Goal: Task Accomplishment & Management: Manage account settings

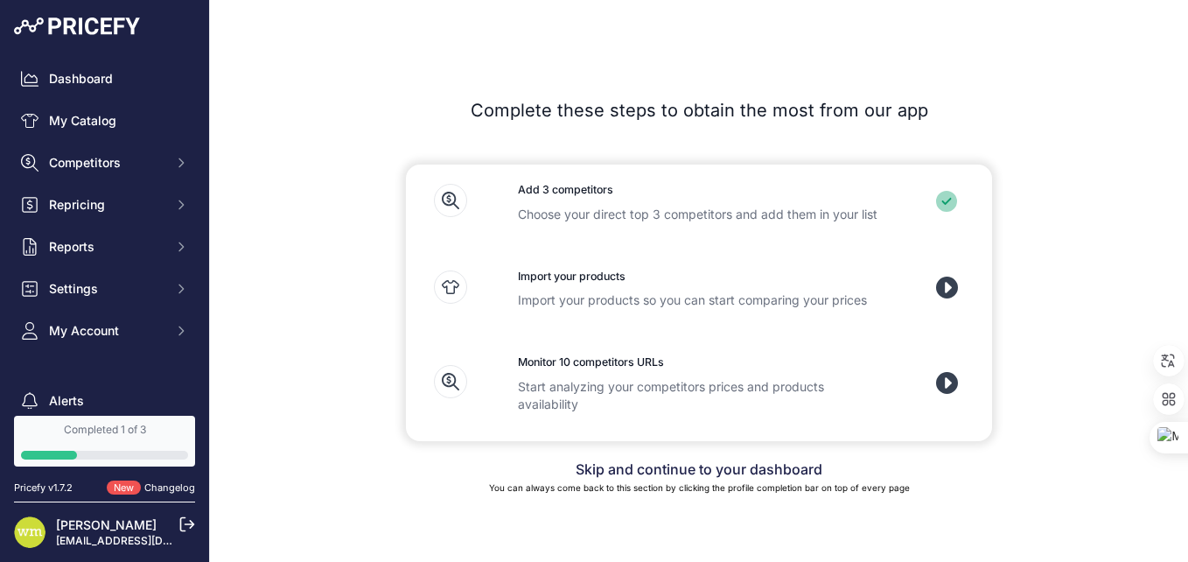
click at [566, 282] on h3 "Import your products" at bounding box center [699, 277] width 362 height 17
click at [87, 123] on link "My Catalog" at bounding box center [104, 121] width 181 height 32
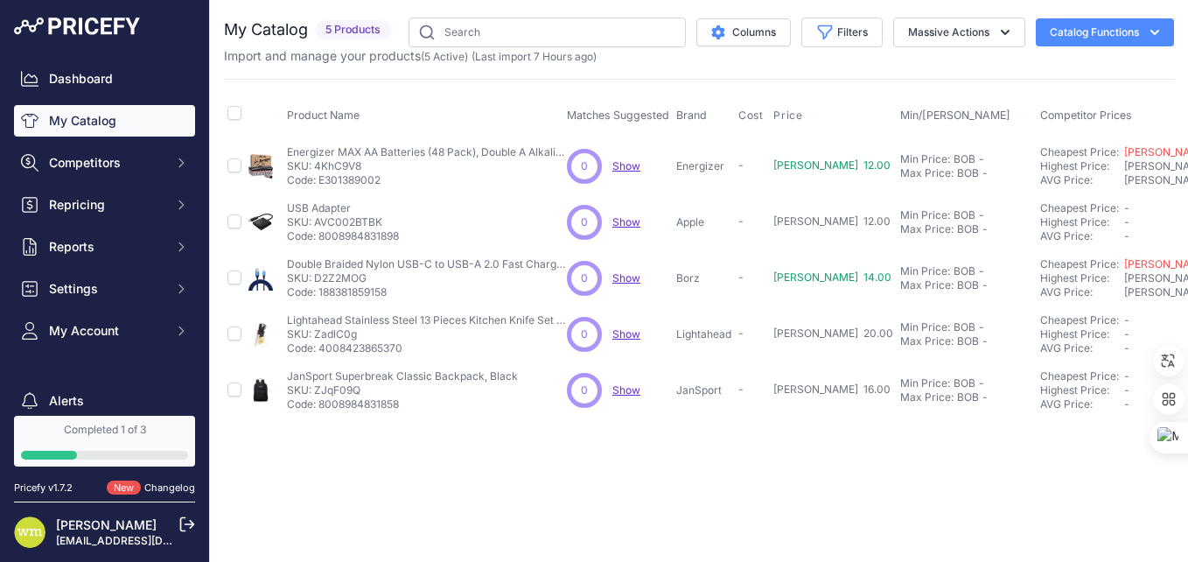
click at [1081, 35] on button "Catalog Functions" at bounding box center [1105, 32] width 138 height 28
click at [1034, 70] on span "Import Additional Info" at bounding box center [1072, 69] width 107 height 14
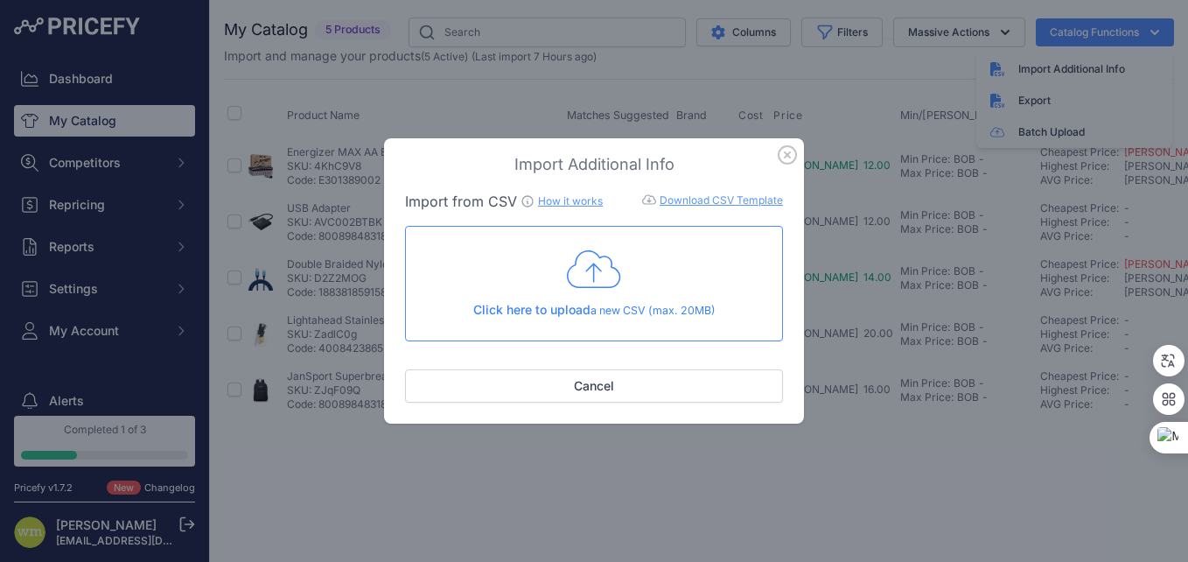
click at [586, 267] on icon at bounding box center [594, 270] width 54 height 44
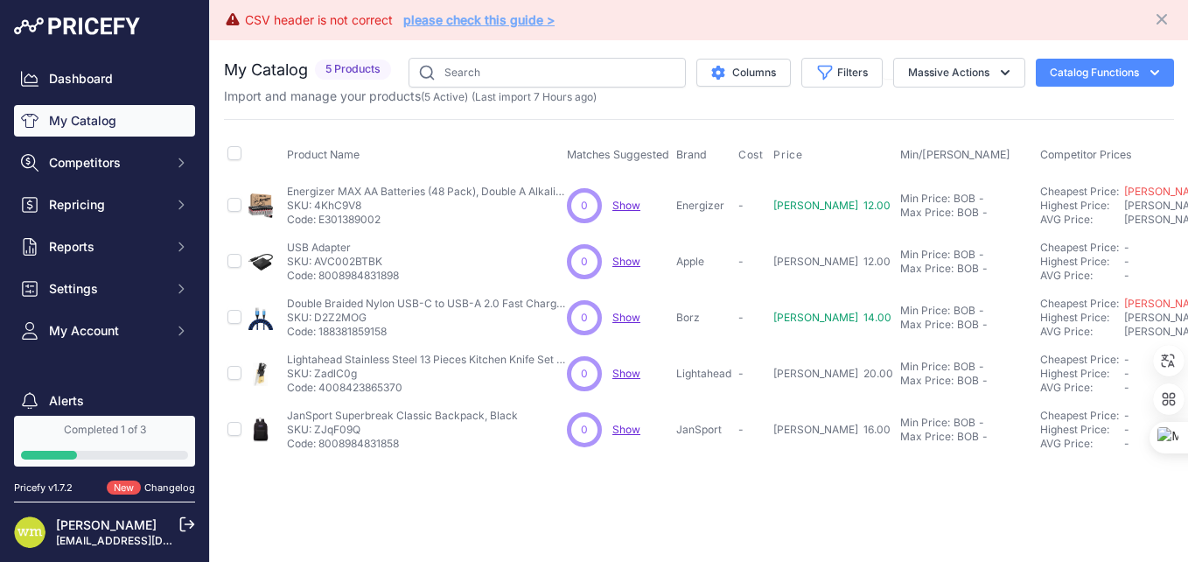
click at [442, 23] on link "please check this guide >" at bounding box center [478, 19] width 151 height 15
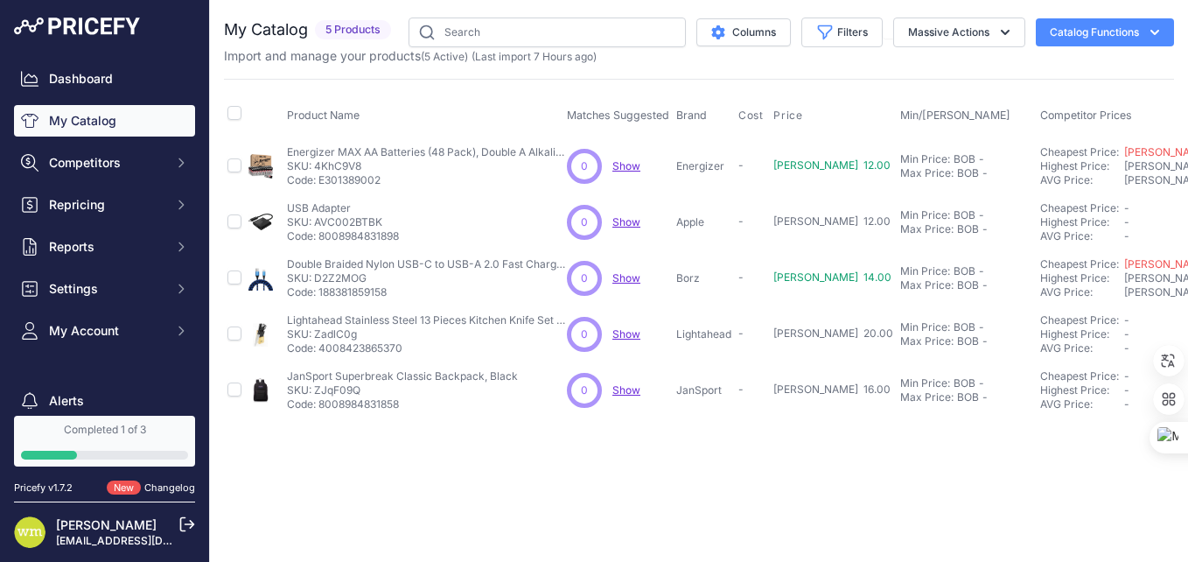
click at [1158, 30] on icon "button" at bounding box center [1155, 33] width 18 height 18
click at [1045, 70] on span "Import Additional Info" at bounding box center [1072, 69] width 107 height 14
click at [1041, 70] on span "Import Additional Info" at bounding box center [1072, 69] width 107 height 14
click at [999, 72] on icon at bounding box center [998, 69] width 14 height 14
click at [1011, 71] on div "Import Additional Info" at bounding box center [1075, 69] width 196 height 32
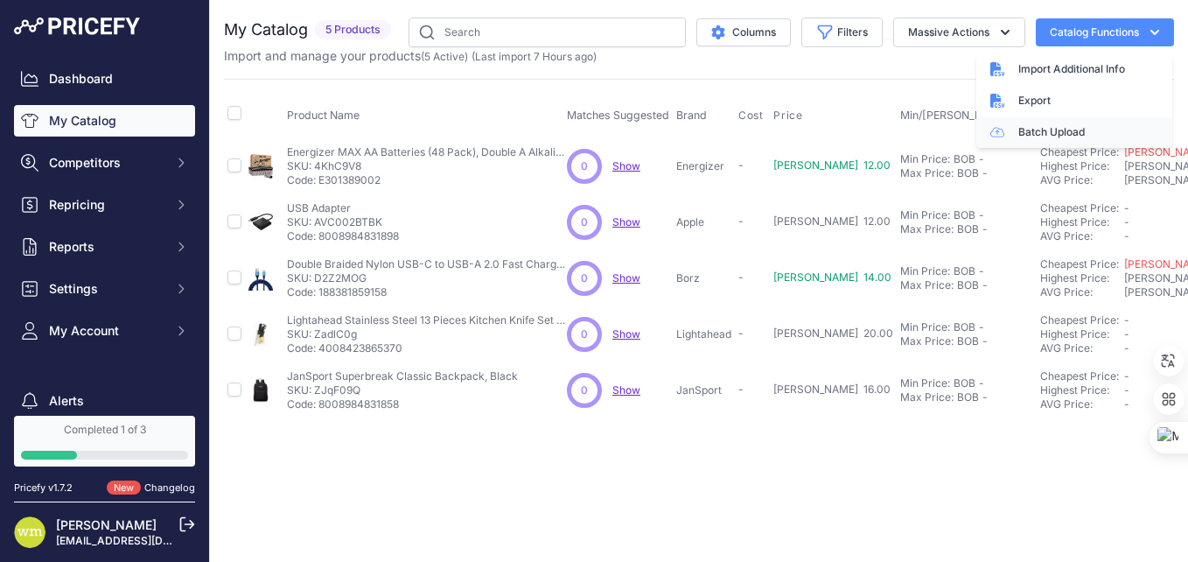
click at [1027, 130] on link "Batch Upload" at bounding box center [1075, 132] width 196 height 32
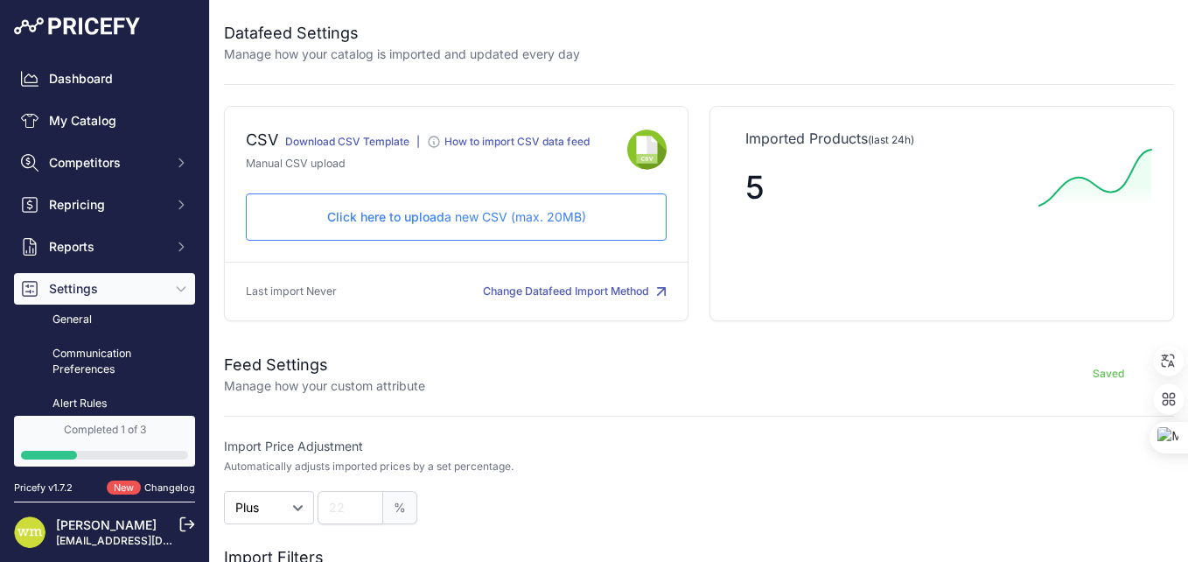
click at [390, 221] on span "Click here to upload" at bounding box center [385, 216] width 117 height 15
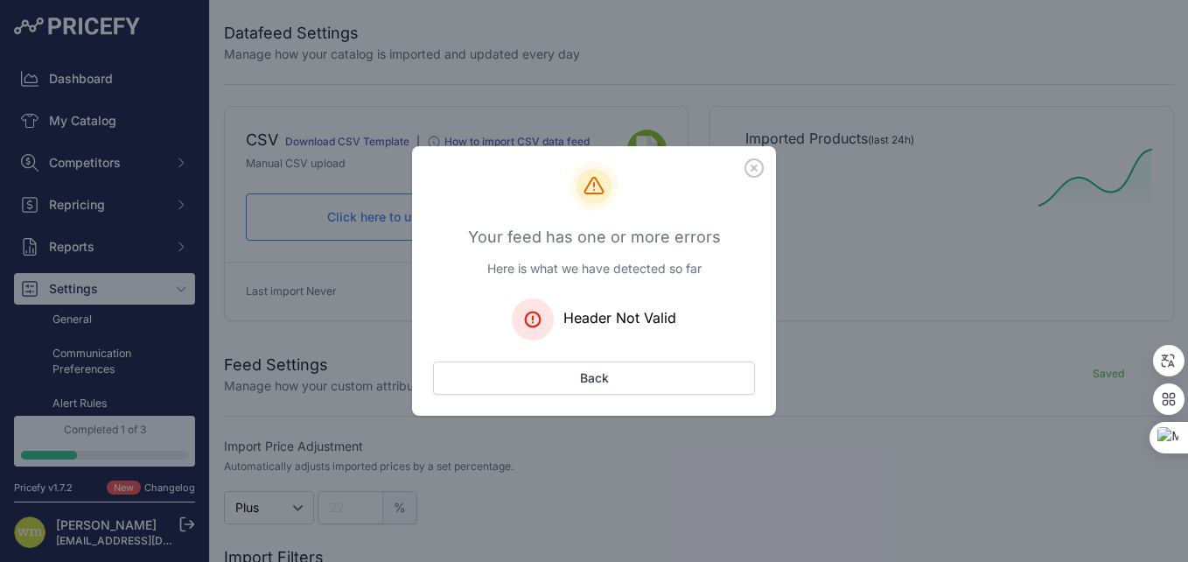
click at [752, 170] on icon "button" at bounding box center [755, 168] width 18 height 18
click at [599, 382] on button "Back" at bounding box center [594, 377] width 322 height 33
click at [559, 327] on div "Header Not Valid" at bounding box center [594, 319] width 322 height 42
click at [313, 310] on div "Your feed has one or more errors Here is what we have detected so far Header No…" at bounding box center [594, 281] width 1188 height 562
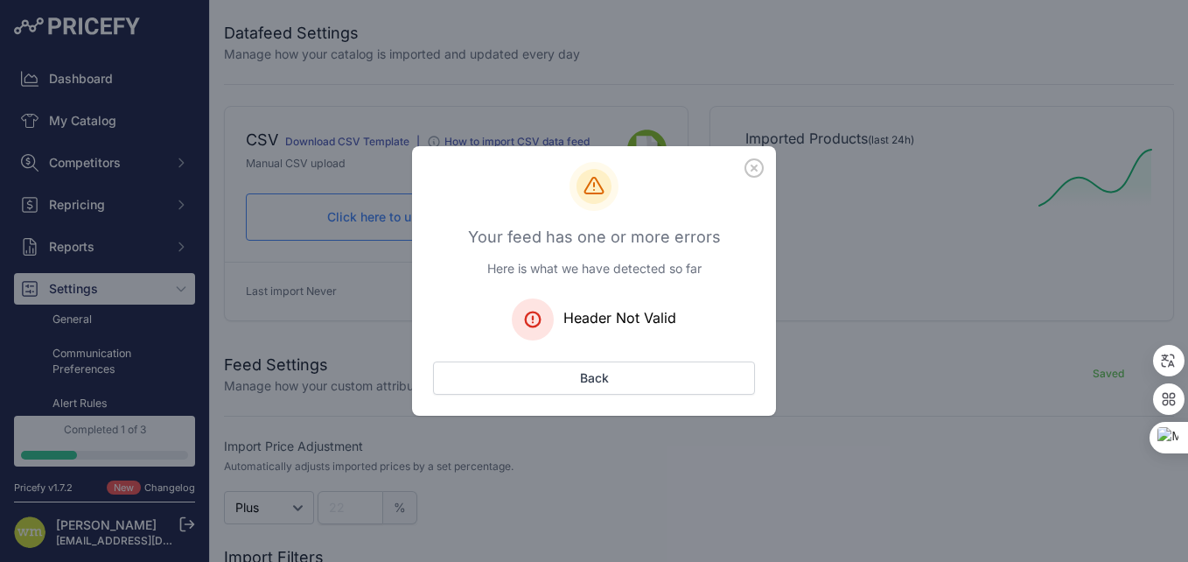
click at [150, 448] on div "Your feed has one or more errors Here is what we have detected so far Header No…" at bounding box center [594, 281] width 1188 height 562
click at [851, 336] on div "Your feed has one or more errors Here is what we have detected so far Header No…" at bounding box center [594, 281] width 1188 height 562
click at [601, 376] on button "Back" at bounding box center [594, 377] width 322 height 33
click at [750, 170] on icon "button" at bounding box center [754, 167] width 19 height 19
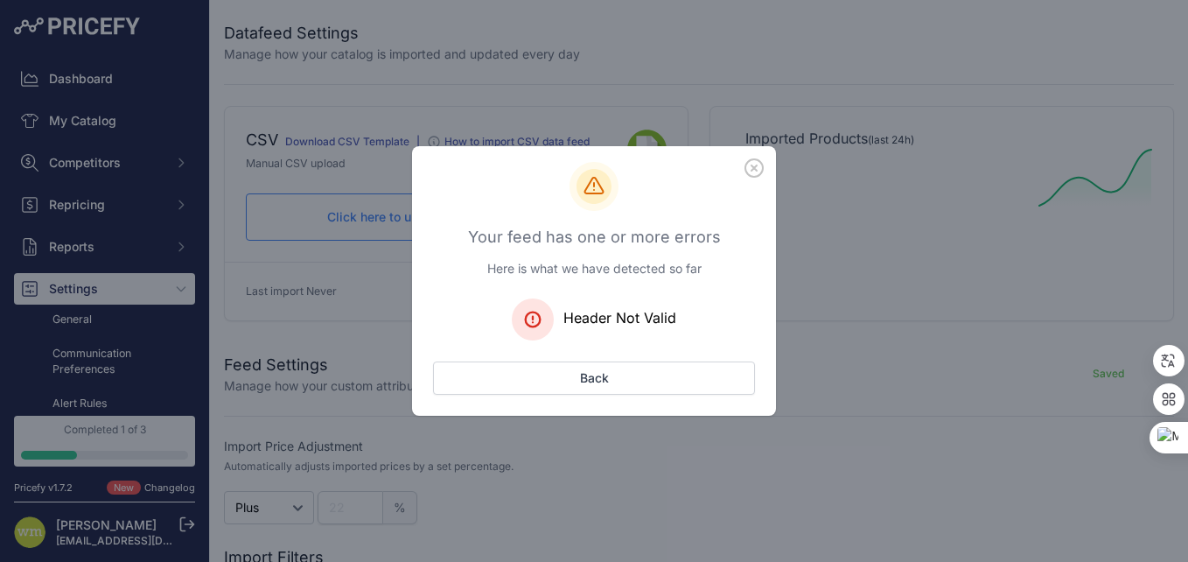
click at [750, 170] on icon "button" at bounding box center [754, 167] width 19 height 19
click at [571, 186] on icon at bounding box center [594, 186] width 49 height 49
click at [373, 93] on div "Your feed has one or more errors Here is what we have detected so far Header No…" at bounding box center [594, 281] width 1188 height 562
click at [69, 285] on div "Your feed has one or more errors Here is what we have detected so far Header No…" at bounding box center [594, 281] width 1188 height 562
click at [588, 372] on button "Back" at bounding box center [594, 377] width 322 height 33
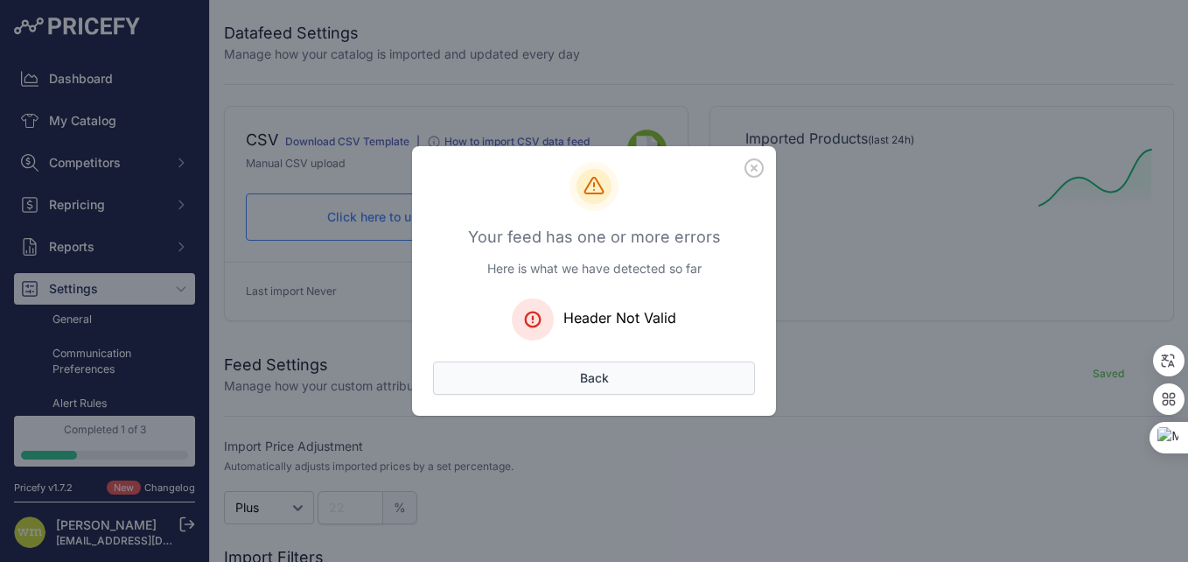
click at [586, 374] on button "Back" at bounding box center [594, 377] width 322 height 33
click at [622, 275] on p "Here is what we have detected so far" at bounding box center [594, 269] width 322 height 18
click at [615, 370] on button "Back" at bounding box center [594, 377] width 322 height 33
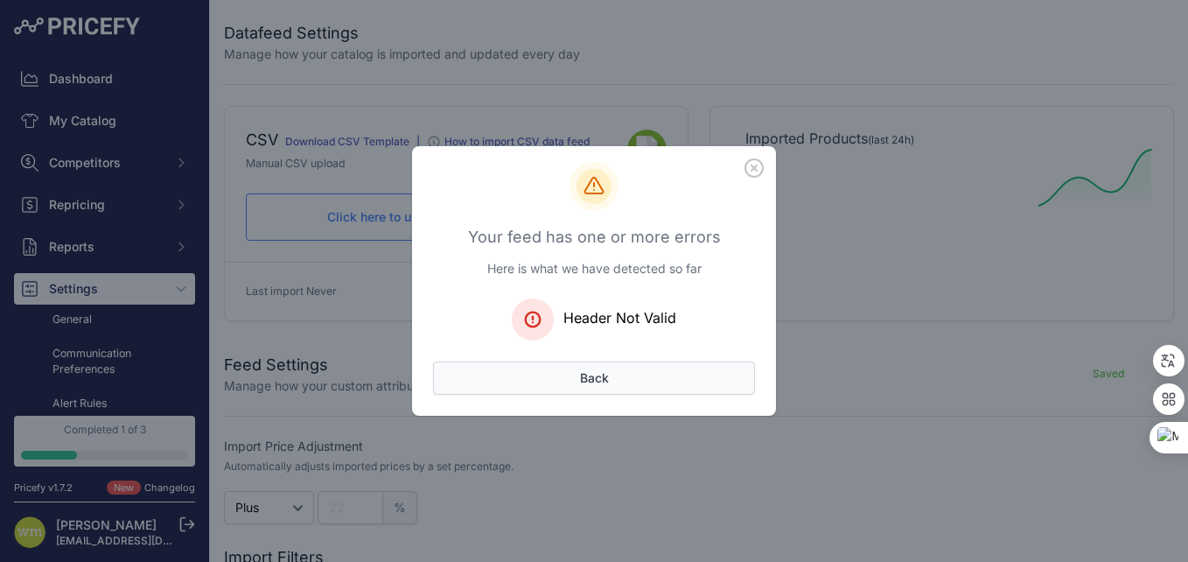
click at [606, 378] on button "Back" at bounding box center [594, 377] width 322 height 33
click at [608, 375] on button "Back" at bounding box center [594, 377] width 322 height 33
click at [755, 168] on icon "button" at bounding box center [755, 168] width 18 height 18
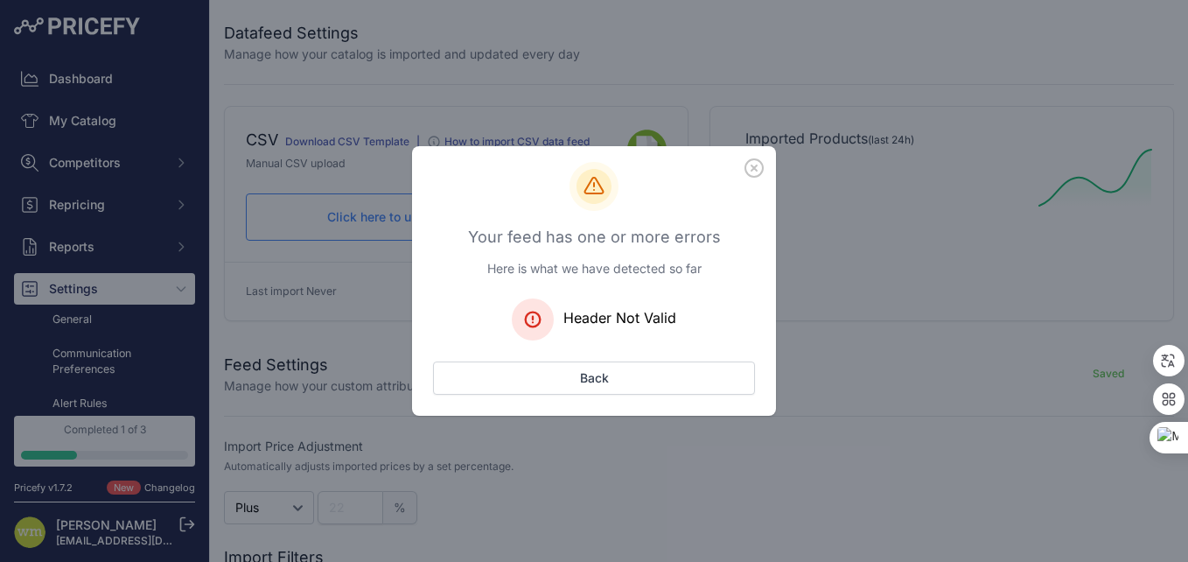
click at [755, 168] on icon "button" at bounding box center [755, 168] width 18 height 18
click at [859, 421] on div "Your feed has one or more errors Here is what we have detected so far Header No…" at bounding box center [594, 281] width 1188 height 562
click at [453, 226] on h3 "Your feed has one or more errors" at bounding box center [594, 237] width 322 height 25
click at [536, 312] on rect at bounding box center [533, 319] width 42 height 42
click at [536, 326] on icon at bounding box center [533, 319] width 15 height 15
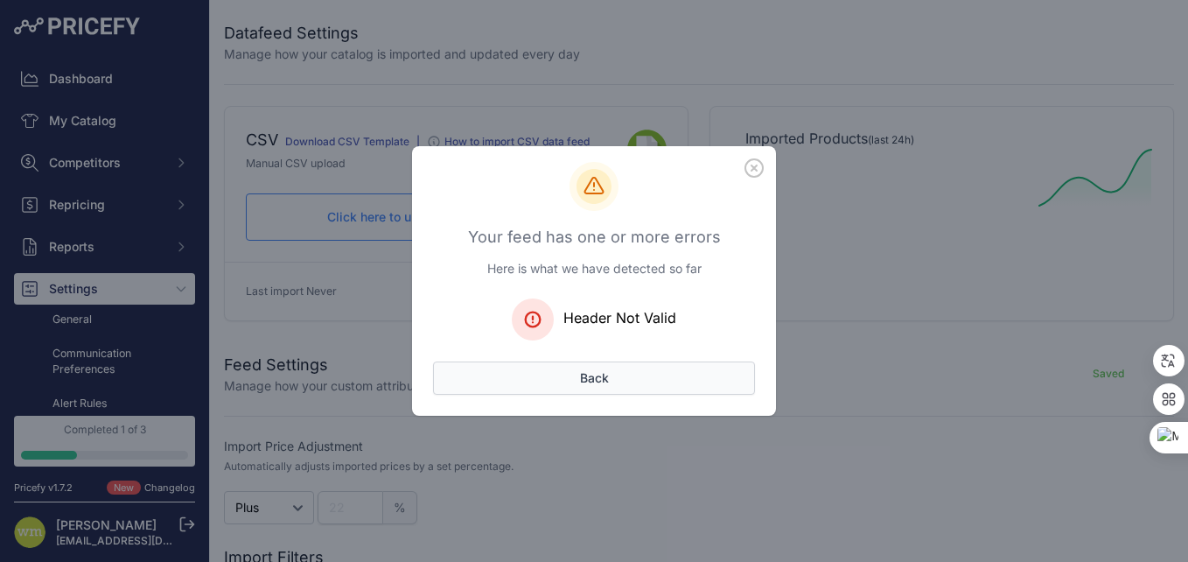
click at [617, 378] on button "Back" at bounding box center [594, 377] width 322 height 33
click at [614, 378] on button "Back" at bounding box center [594, 377] width 322 height 33
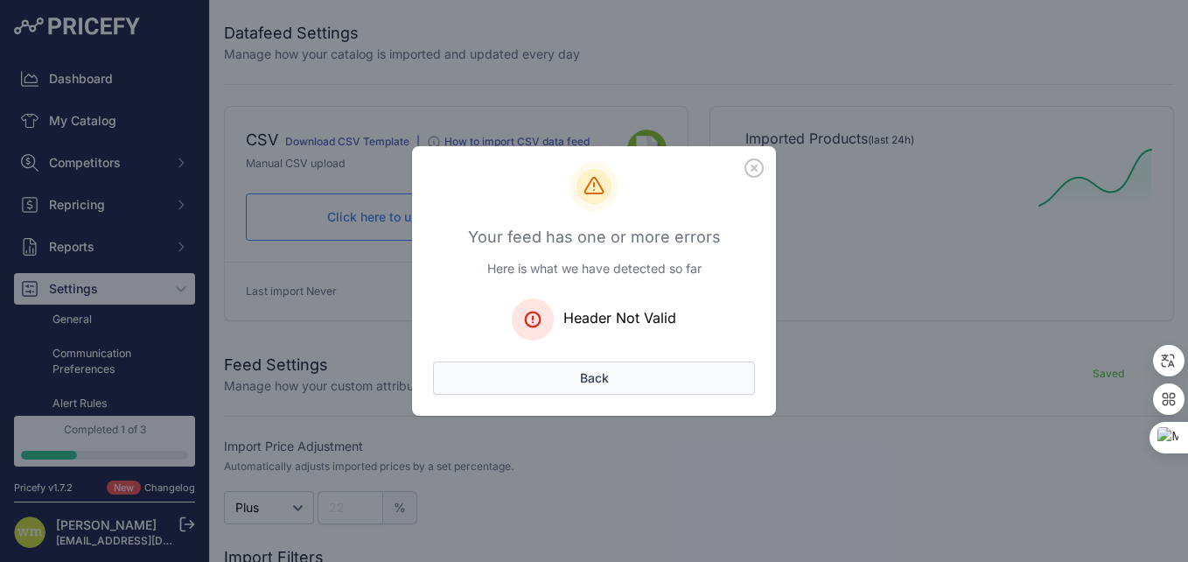
click at [614, 378] on button "Back" at bounding box center [594, 377] width 322 height 33
drag, startPoint x: 566, startPoint y: 333, endPoint x: 585, endPoint y: 377, distance: 48.6
click at [585, 377] on div "Your feed has one or more errors Here is what we have detected so far Header No…" at bounding box center [594, 289] width 364 height 254
click at [585, 377] on button "Back" at bounding box center [594, 377] width 322 height 33
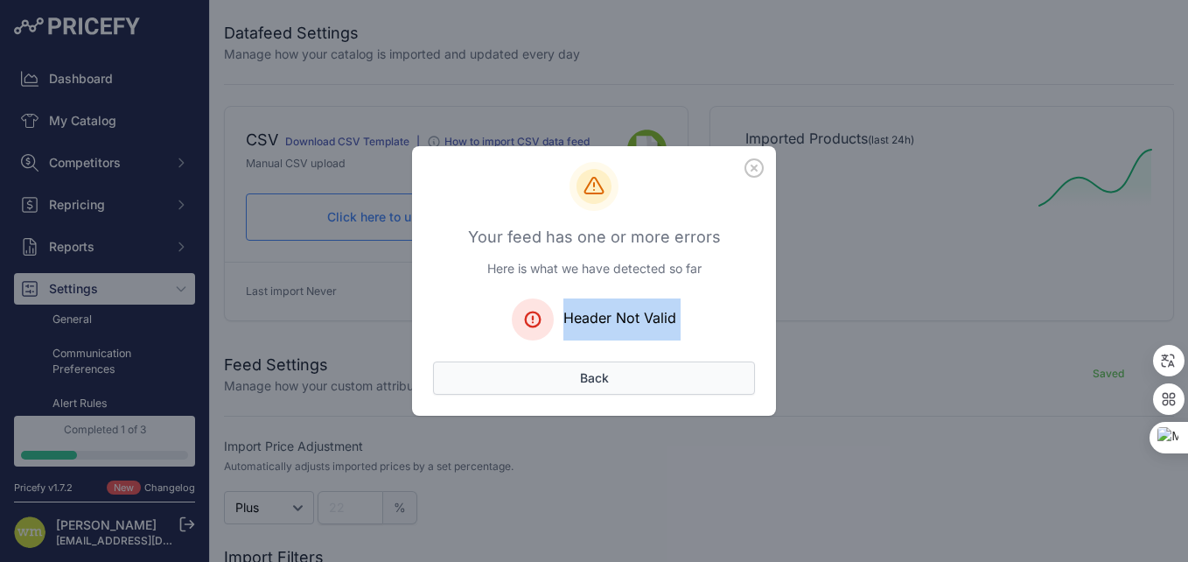
click at [585, 377] on button "Back" at bounding box center [594, 377] width 322 height 33
click at [594, 377] on button "Back" at bounding box center [594, 377] width 322 height 33
click at [753, 161] on icon "button" at bounding box center [754, 167] width 19 height 19
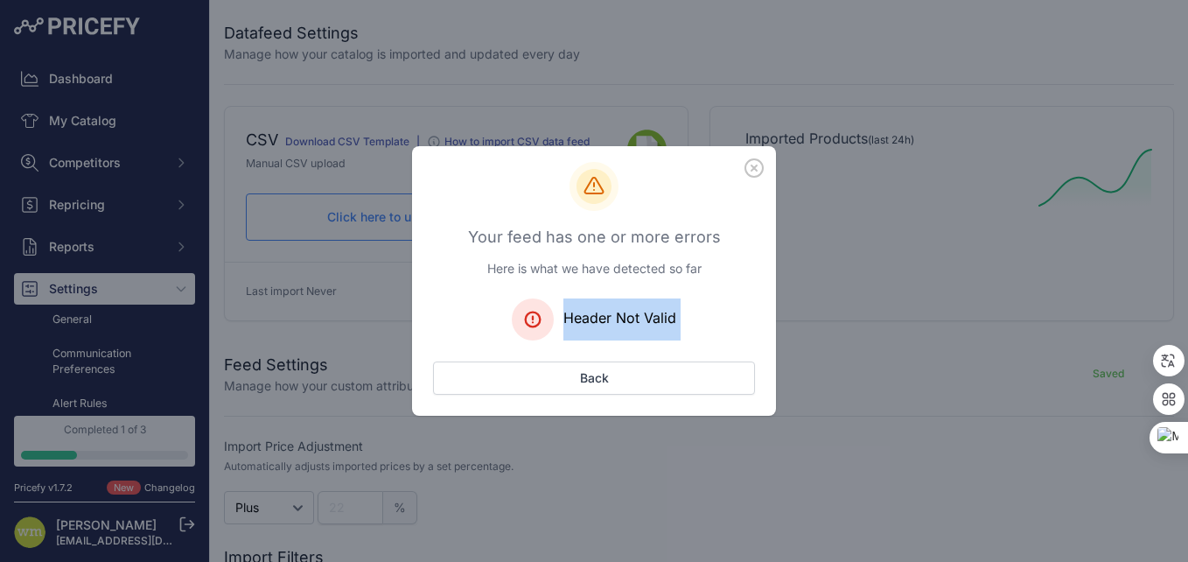
click at [753, 161] on icon "button" at bounding box center [754, 167] width 19 height 19
drag, startPoint x: 753, startPoint y: 161, endPoint x: 661, endPoint y: 182, distance: 95.1
click at [752, 163] on icon "button" at bounding box center [754, 167] width 19 height 19
drag, startPoint x: 661, startPoint y: 182, endPoint x: 597, endPoint y: 178, distance: 64.0
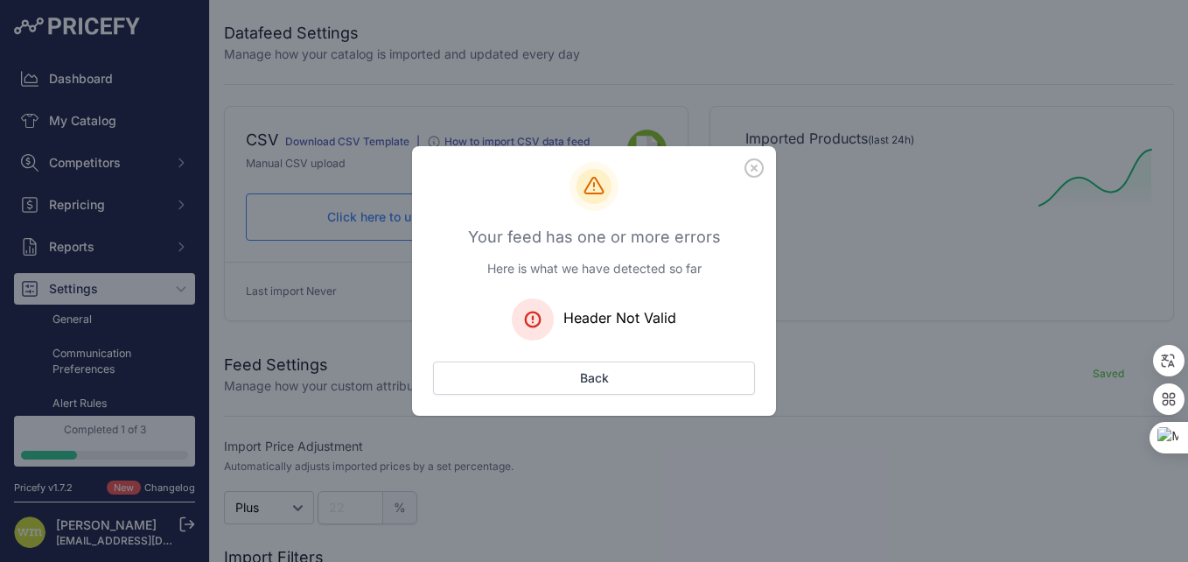
click at [620, 186] on div at bounding box center [594, 186] width 322 height 49
click at [312, 183] on div "Your feed has one or more errors Here is what we have detected so far Header No…" at bounding box center [594, 281] width 1188 height 562
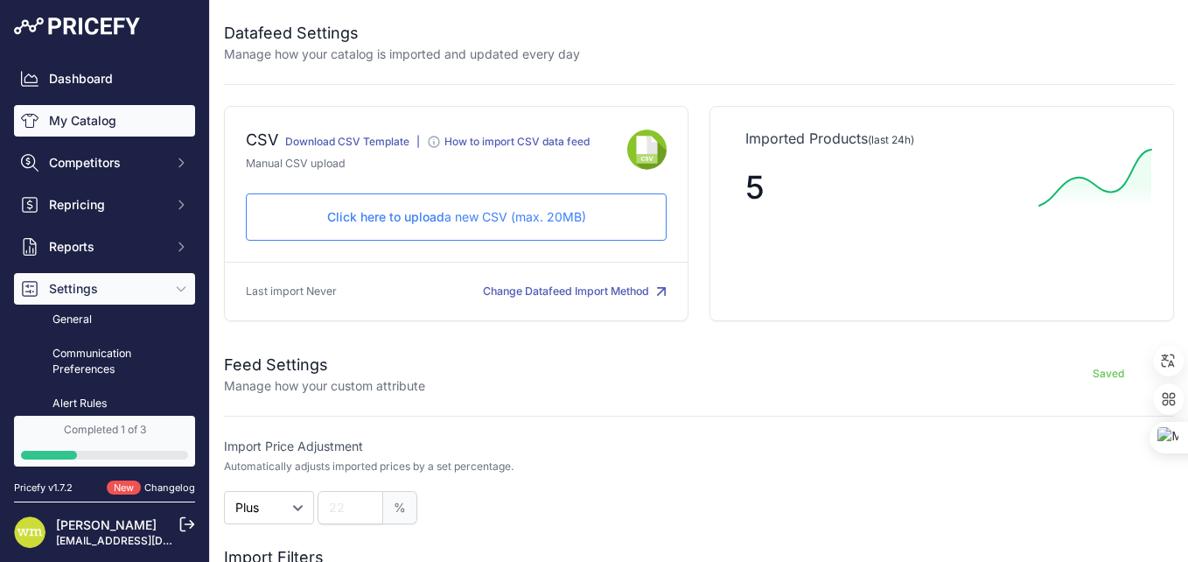
click at [95, 115] on link "My Catalog" at bounding box center [104, 121] width 181 height 32
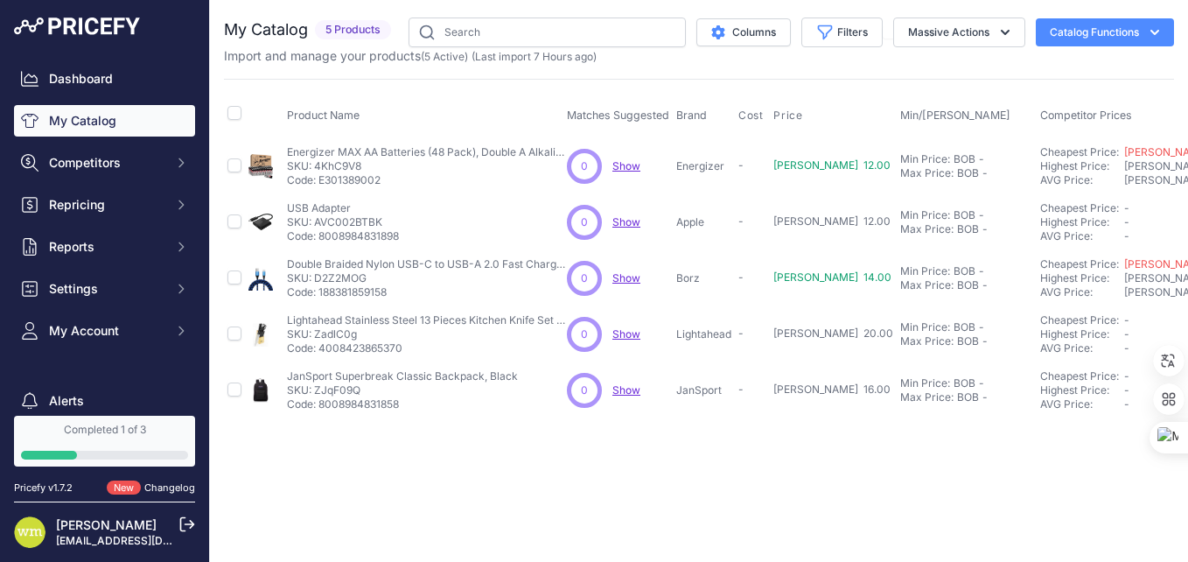
scroll to position [88, 0]
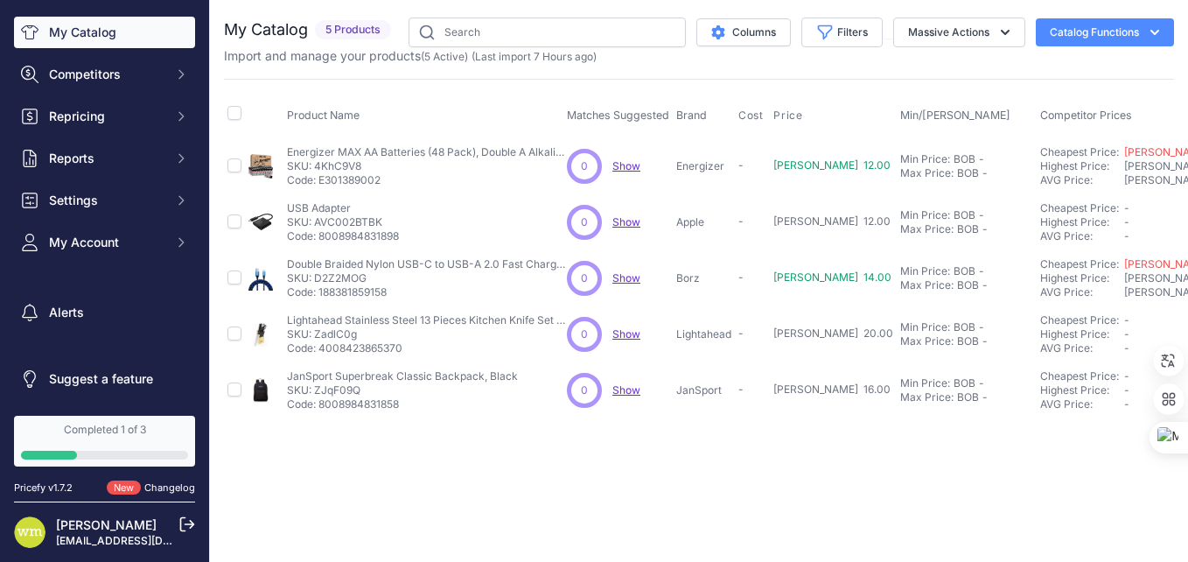
click at [337, 479] on div "Close You are not connected to the internet." at bounding box center [699, 281] width 978 height 562
click at [901, 171] on div "Max Price:" at bounding box center [927, 173] width 53 height 14
click at [901, 151] on div "Min Price:" at bounding box center [926, 152] width 50 height 14
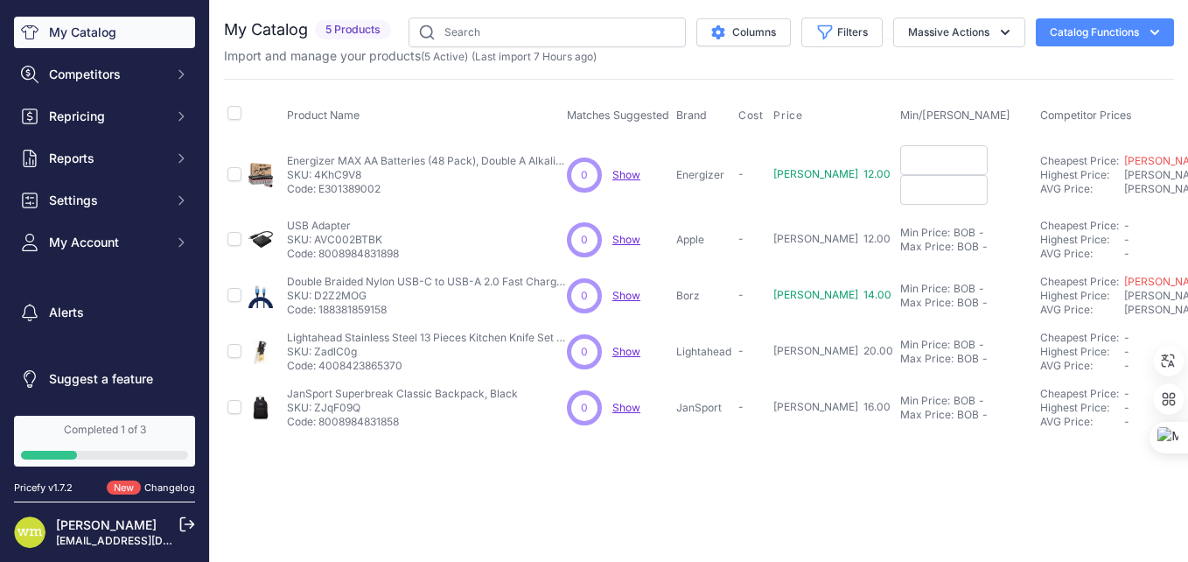
click at [901, 200] on input "text" at bounding box center [945, 190] width 88 height 30
click at [921, 273] on td "Min Price: BOB - Click to Edit Min Price Max Price: BOB - Click to Edit Max Pri…" at bounding box center [967, 296] width 140 height 56
click at [922, 268] on td "Min Price: BOB - Click to Edit Min Price Max Price: BOB - Click to Edit Max Pri…" at bounding box center [967, 296] width 140 height 56
click at [921, 477] on div "Close You are not connected to the internet." at bounding box center [699, 281] width 978 height 562
click at [901, 166] on input "text" at bounding box center [945, 160] width 88 height 30
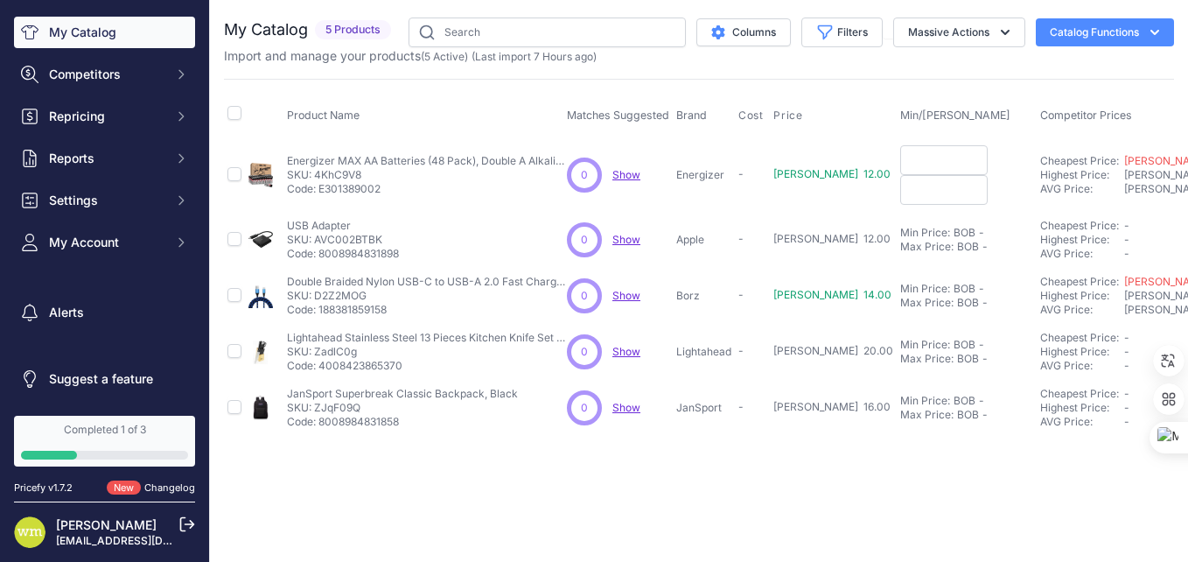
click at [637, 181] on p "Show Discovering..." at bounding box center [627, 175] width 28 height 14
click at [619, 175] on span "Show" at bounding box center [627, 174] width 28 height 13
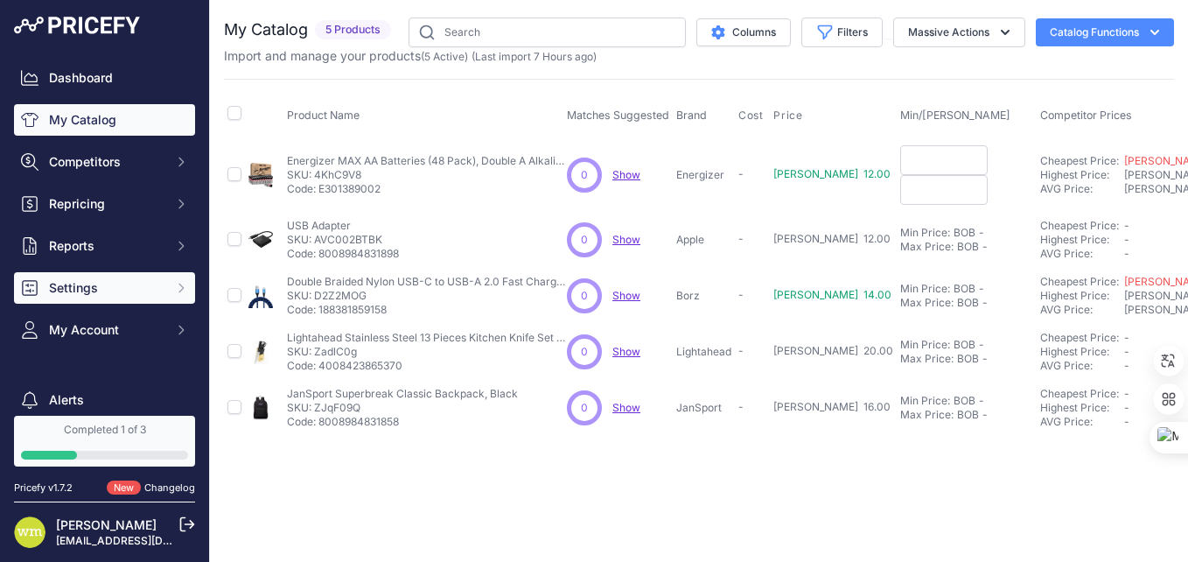
scroll to position [0, 0]
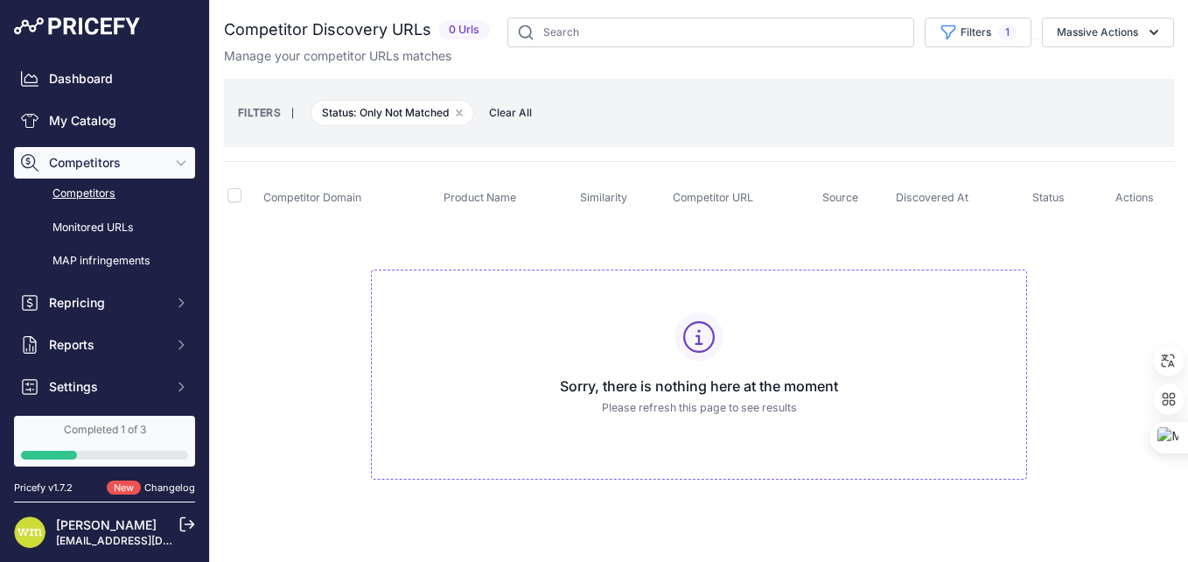
click at [617, 204] on th "Similarity" at bounding box center [623, 198] width 93 height 44
click at [236, 200] on input "checkbox" at bounding box center [235, 195] width 14 height 14
checkbox input "true"
click at [452, 284] on div "Sorry, there is nothing here at the moment Please refresh this page to see resu…" at bounding box center [699, 375] width 656 height 211
click at [401, 118] on span "Status: Only Not Matched Remove filter option" at bounding box center [393, 113] width 164 height 26
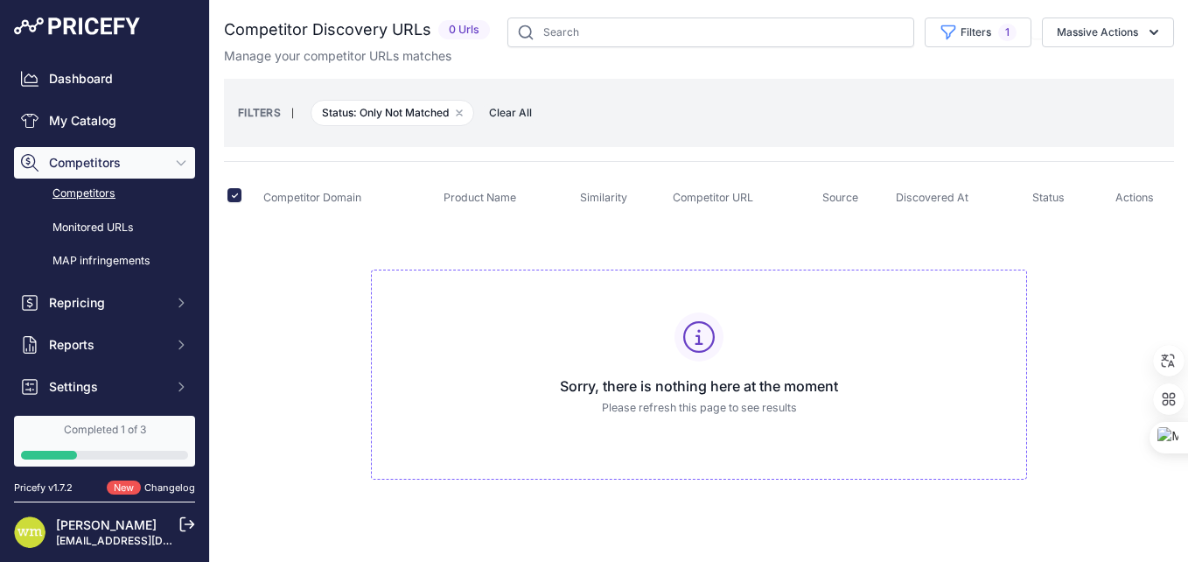
click at [506, 116] on span "Clear All" at bounding box center [510, 113] width 60 height 18
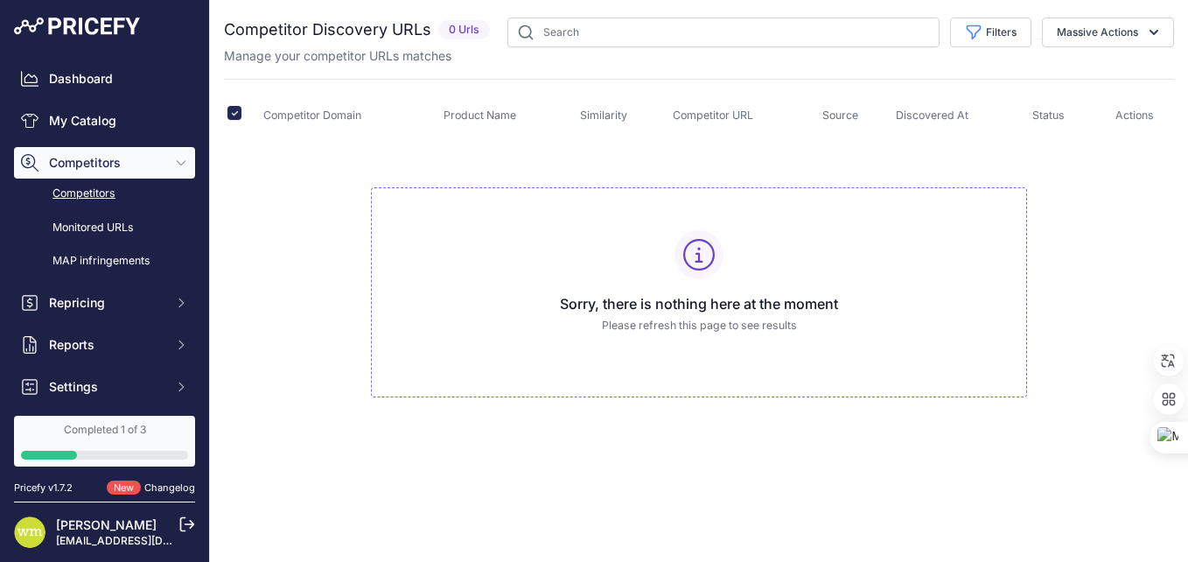
click at [303, 120] on span "Competitor Domain" at bounding box center [312, 115] width 98 height 13
click at [321, 113] on span "Competitor Domain" at bounding box center [312, 115] width 98 height 13
click at [353, 121] on span "Competitor Domain" at bounding box center [312, 115] width 98 height 13
click at [474, 110] on span "Product Name" at bounding box center [480, 115] width 73 height 13
click at [618, 115] on span "Similarity" at bounding box center [603, 115] width 47 height 13
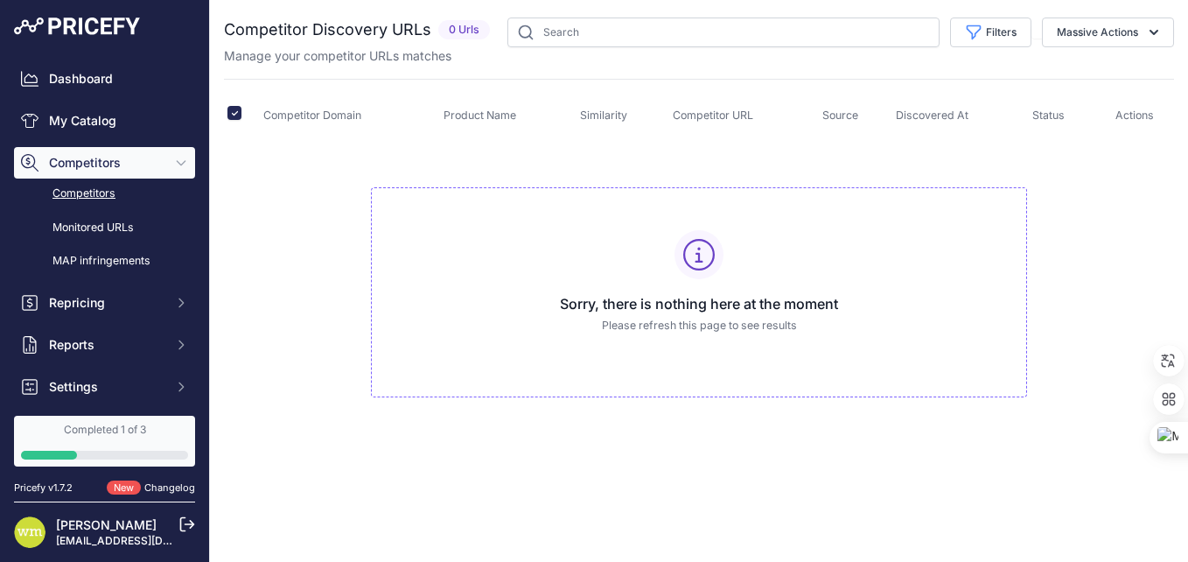
click at [719, 115] on span "Competitor URL" at bounding box center [713, 115] width 81 height 13
click at [863, 107] on th "Source" at bounding box center [856, 116] width 74 height 44
click at [937, 113] on span "Discovered At" at bounding box center [932, 115] width 73 height 13
click at [1041, 113] on span "Status" at bounding box center [1049, 115] width 32 height 13
click at [1143, 119] on span "Actions" at bounding box center [1135, 115] width 39 height 13
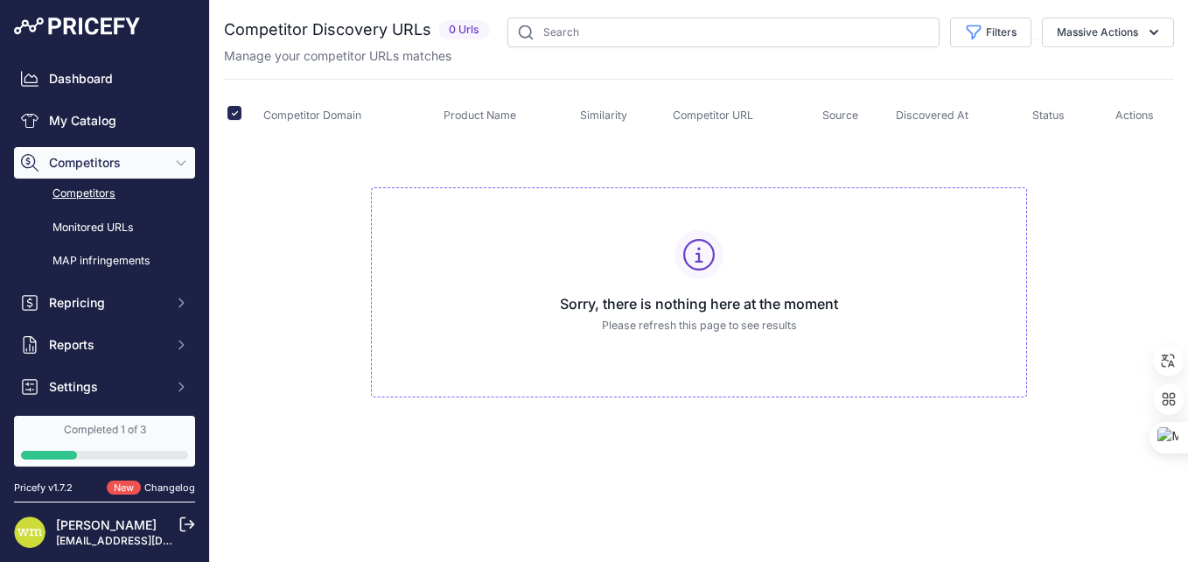
click at [308, 113] on span "Competitor Domain" at bounding box center [312, 115] width 98 height 13
click at [238, 113] on input "checkbox" at bounding box center [235, 113] width 14 height 14
checkbox input "false"
click at [700, 322] on p "Please refresh this page to see results" at bounding box center [699, 326] width 627 height 17
click at [704, 262] on icon at bounding box center [699, 255] width 32 height 32
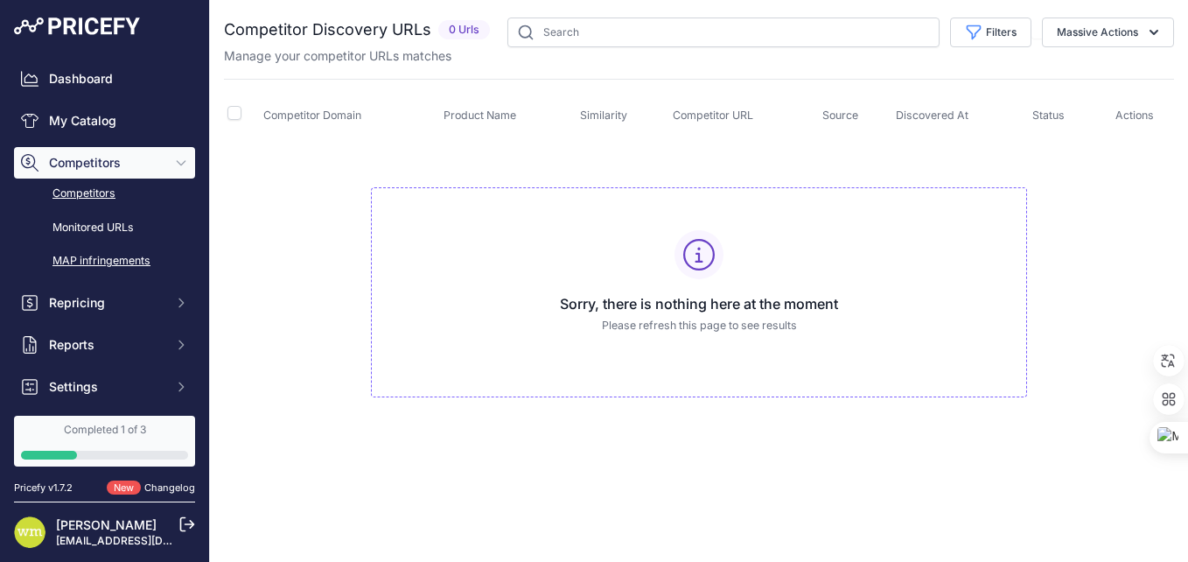
click at [109, 262] on link "MAP infringements" at bounding box center [104, 261] width 181 height 31
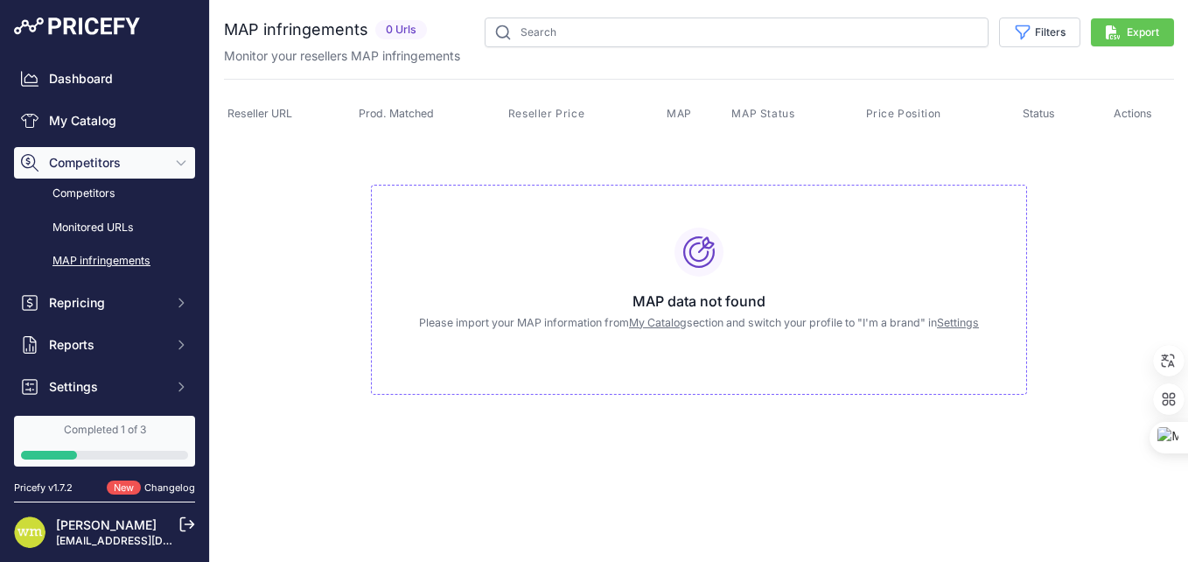
click at [661, 323] on link "My Catalog" at bounding box center [658, 322] width 58 height 13
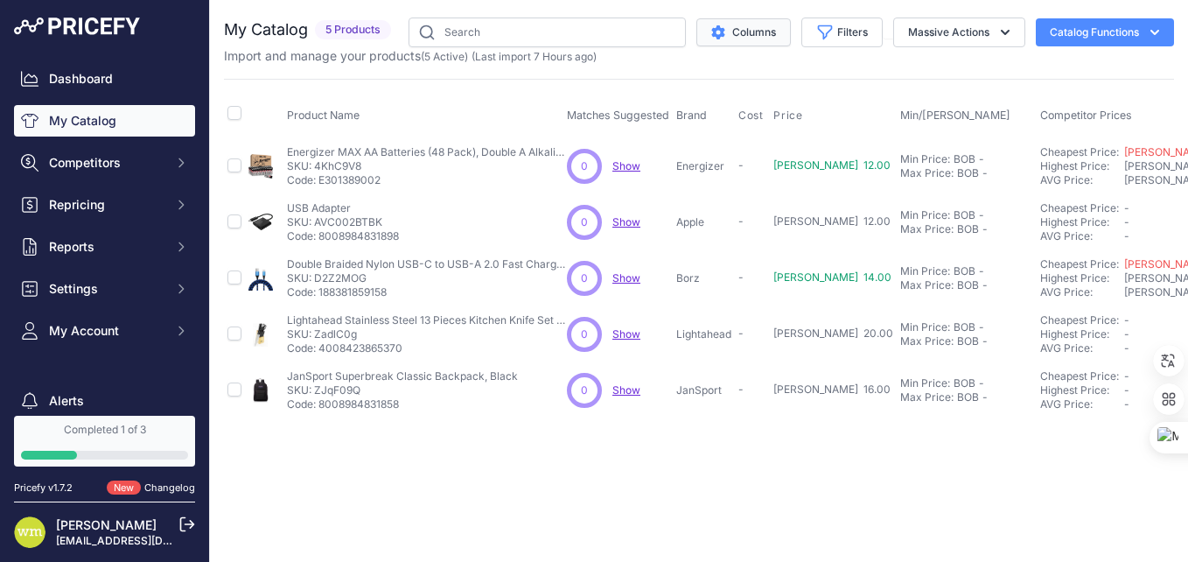
click at [751, 35] on button "Columns" at bounding box center [744, 32] width 95 height 28
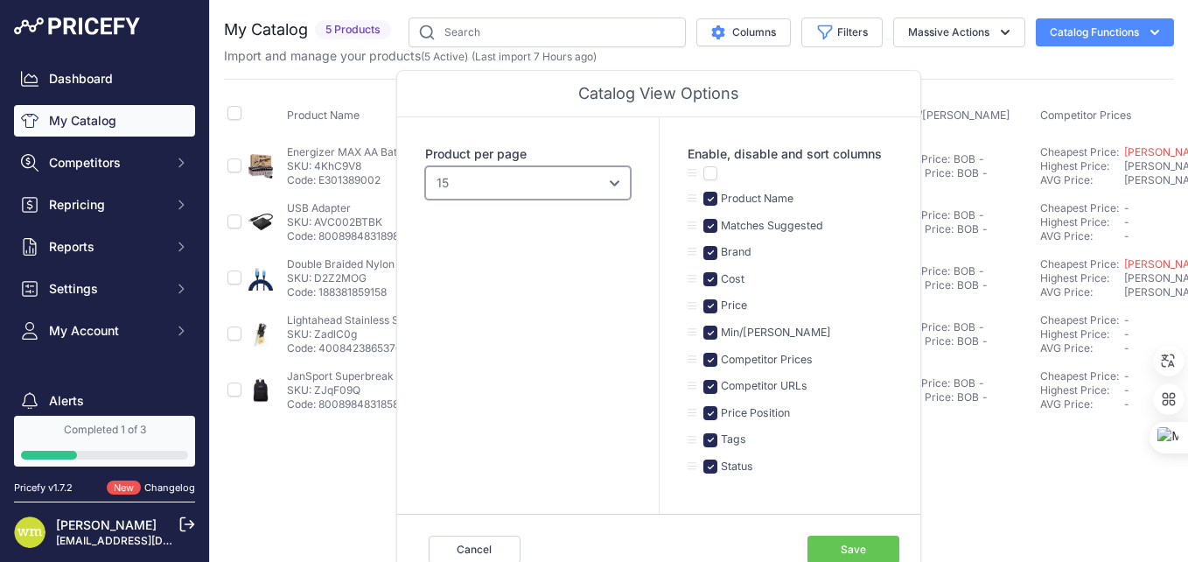
click at [619, 181] on select "10 15 20 25 50 100" at bounding box center [528, 182] width 206 height 33
select select "10"
click at [425, 166] on select "10 15 20 25 50 100" at bounding box center [528, 182] width 206 height 33
click at [628, 186] on select "10 15 20 25 50 100" at bounding box center [528, 182] width 206 height 33
click at [713, 175] on input "checkbox" at bounding box center [711, 173] width 14 height 14
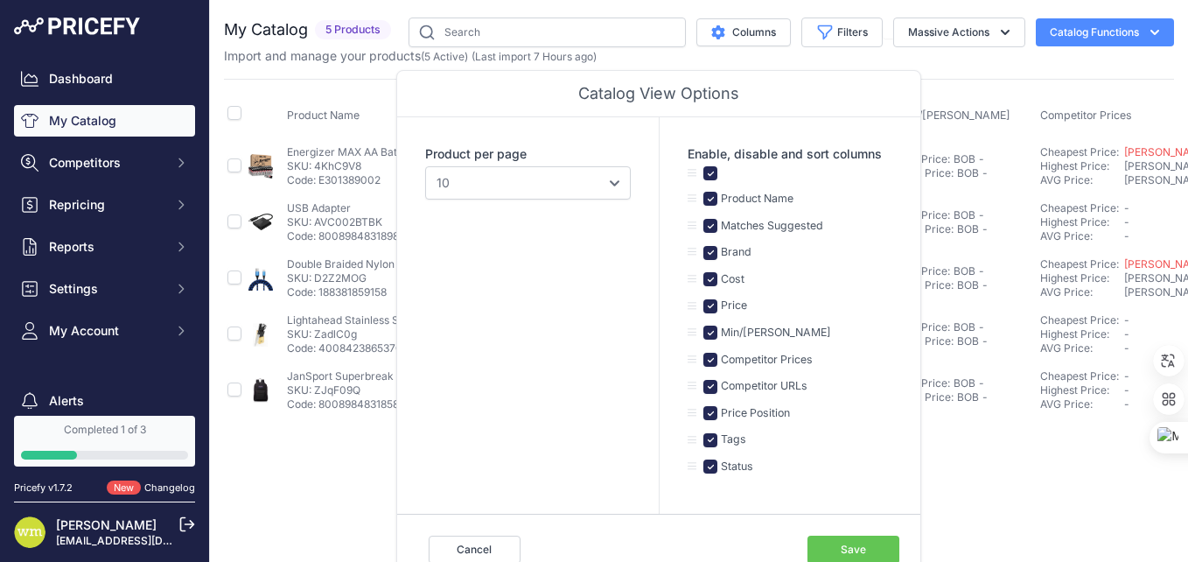
click at [775, 168] on li at bounding box center [790, 178] width 205 height 25
click at [714, 177] on input "checkbox" at bounding box center [711, 173] width 14 height 14
checkbox input "false"
click at [707, 195] on input "checkbox" at bounding box center [711, 199] width 14 height 14
click at [711, 203] on input "checkbox" at bounding box center [711, 199] width 14 height 14
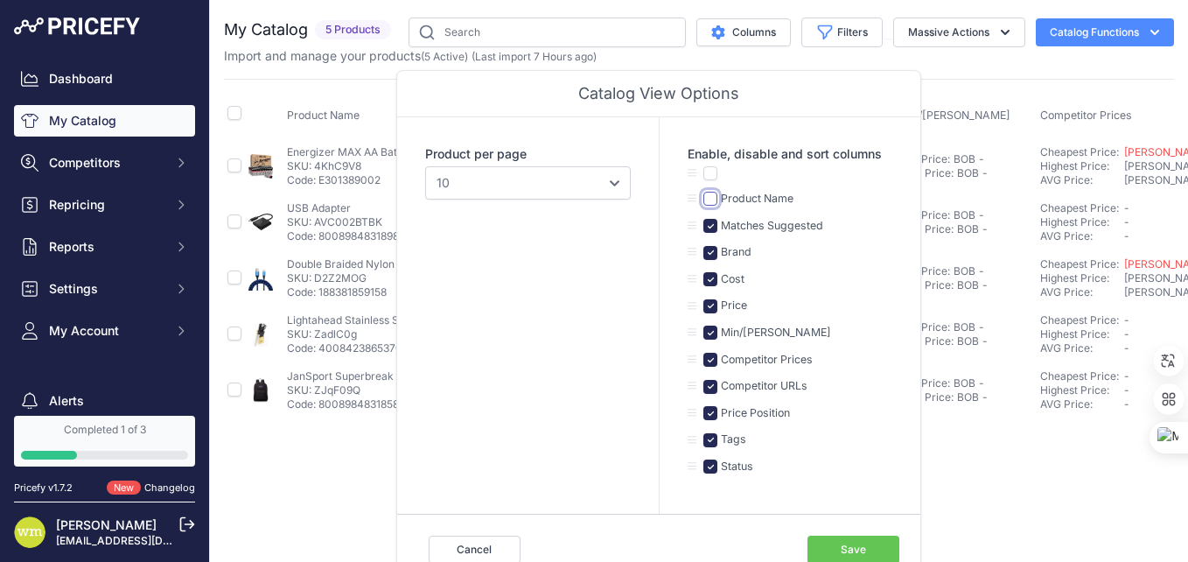
checkbox input "true"
click at [618, 190] on select "10 15 20 25 50 100" at bounding box center [528, 182] width 206 height 33
select select "100"
click at [425, 166] on select "10 15 20 25 50 100" at bounding box center [528, 182] width 206 height 33
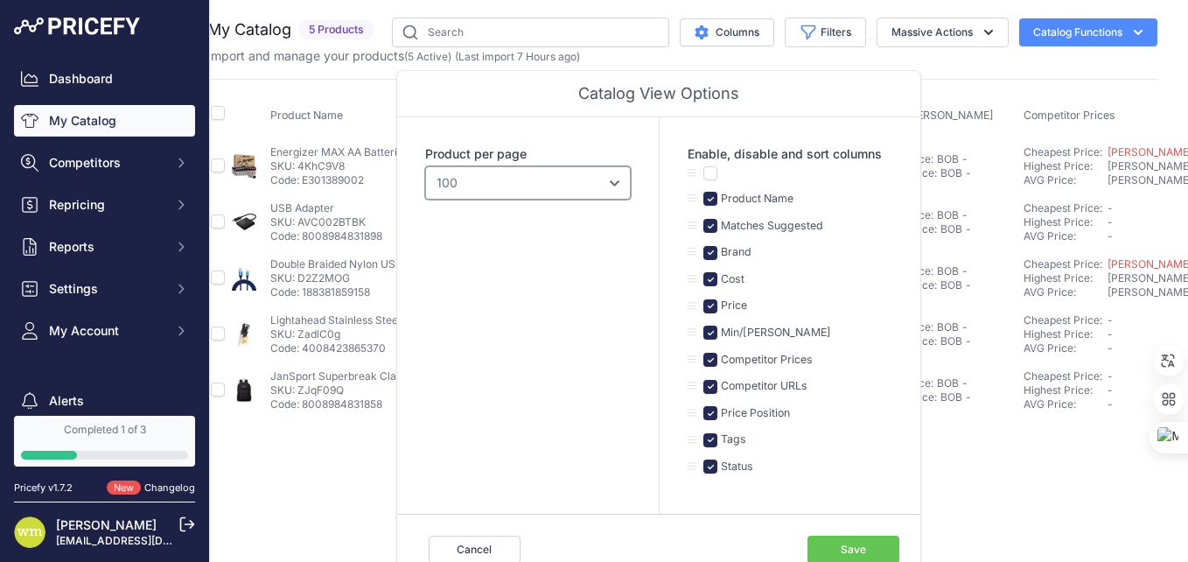
scroll to position [0, 16]
click at [694, 173] on icon at bounding box center [693, 173] width 10 height 11
click at [690, 176] on icon at bounding box center [693, 173] width 10 height 11
click at [690, 203] on icon at bounding box center [693, 198] width 10 height 11
click at [690, 199] on icon at bounding box center [693, 199] width 10 height 8
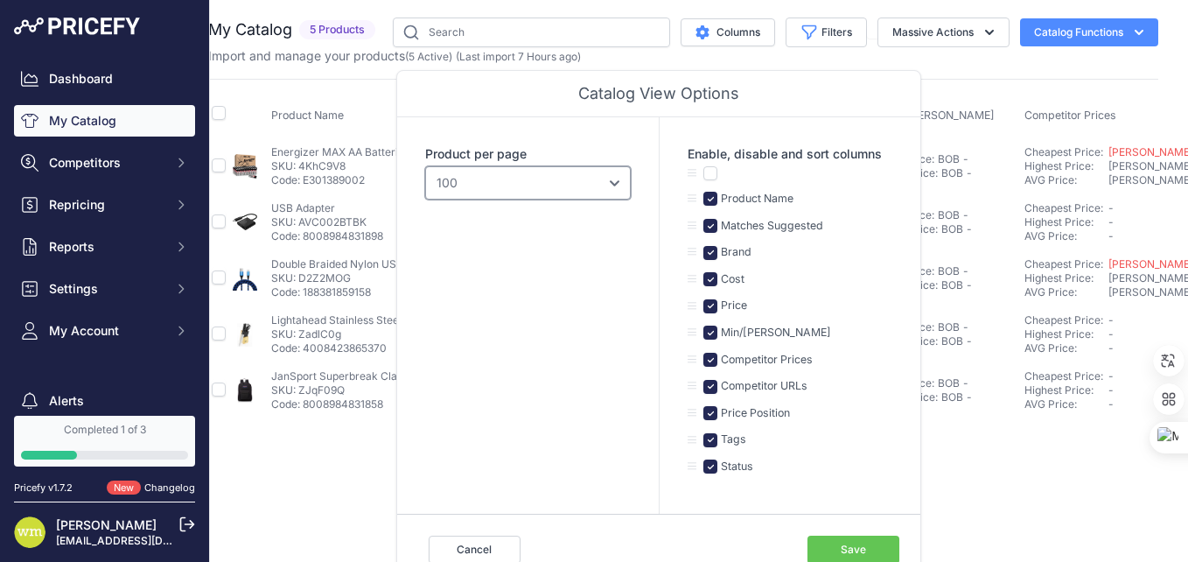
click at [541, 182] on select "10 15 20 25 50 100" at bounding box center [528, 182] width 206 height 33
click at [425, 166] on select "10 15 20 25 50 100" at bounding box center [528, 182] width 206 height 33
click at [834, 542] on button "Save" at bounding box center [854, 550] width 92 height 28
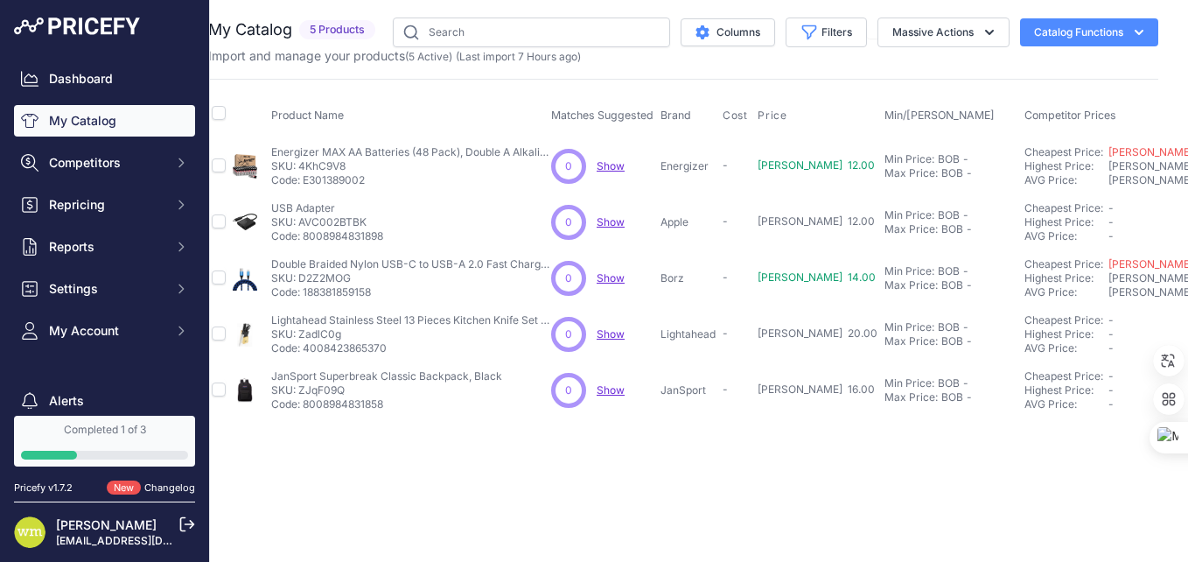
click at [328, 35] on span "5 Products" at bounding box center [337, 30] width 76 height 20
click at [273, 53] on p "Import and manage your products ( 5 Active ) (Last import 7 Hours ago)" at bounding box center [394, 56] width 373 height 18
click at [519, 58] on span "(Last import 7 Hours ago)" at bounding box center [518, 56] width 125 height 13
click at [445, 58] on link "5 Active" at bounding box center [429, 56] width 40 height 13
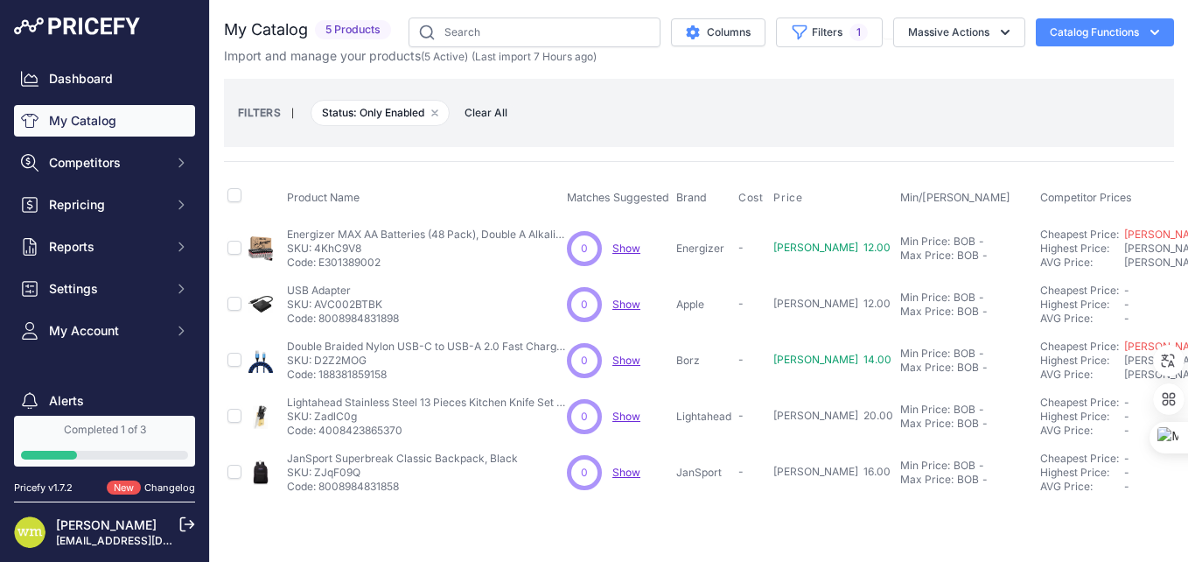
click at [387, 116] on span "Status: Only Enabled Remove filter option" at bounding box center [380, 113] width 139 height 26
click at [96, 446] on link "Completed 1 of 3" at bounding box center [104, 441] width 181 height 51
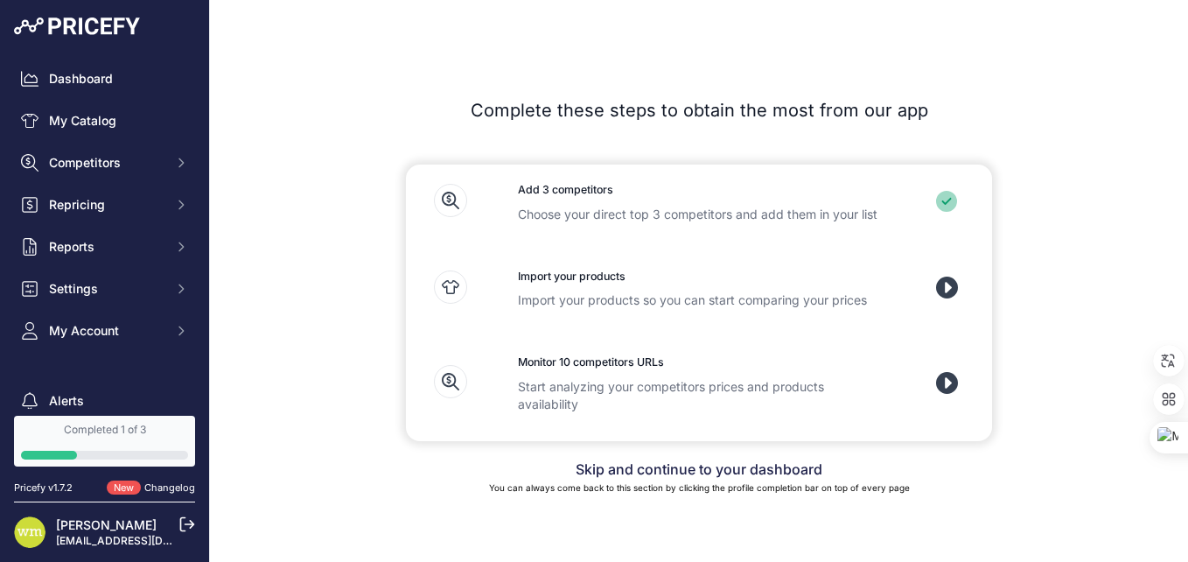
click at [948, 291] on icon at bounding box center [947, 288] width 22 height 22
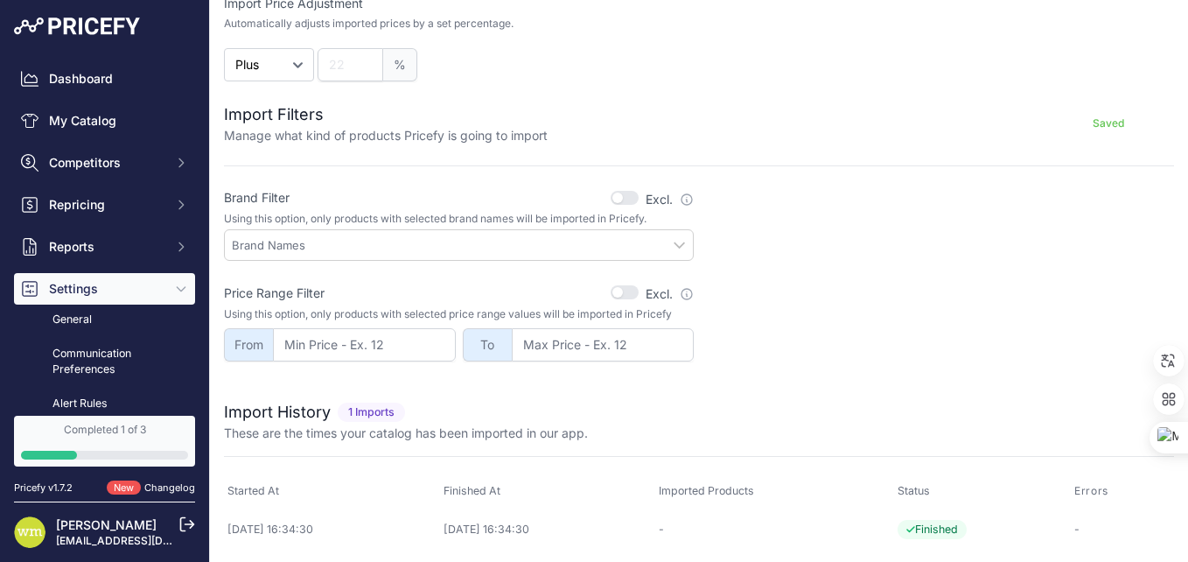
scroll to position [445, 0]
click at [662, 242] on input "text" at bounding box center [462, 243] width 461 height 16
click at [623, 193] on button "button" at bounding box center [625, 196] width 28 height 14
click at [621, 287] on button "button" at bounding box center [625, 291] width 28 height 14
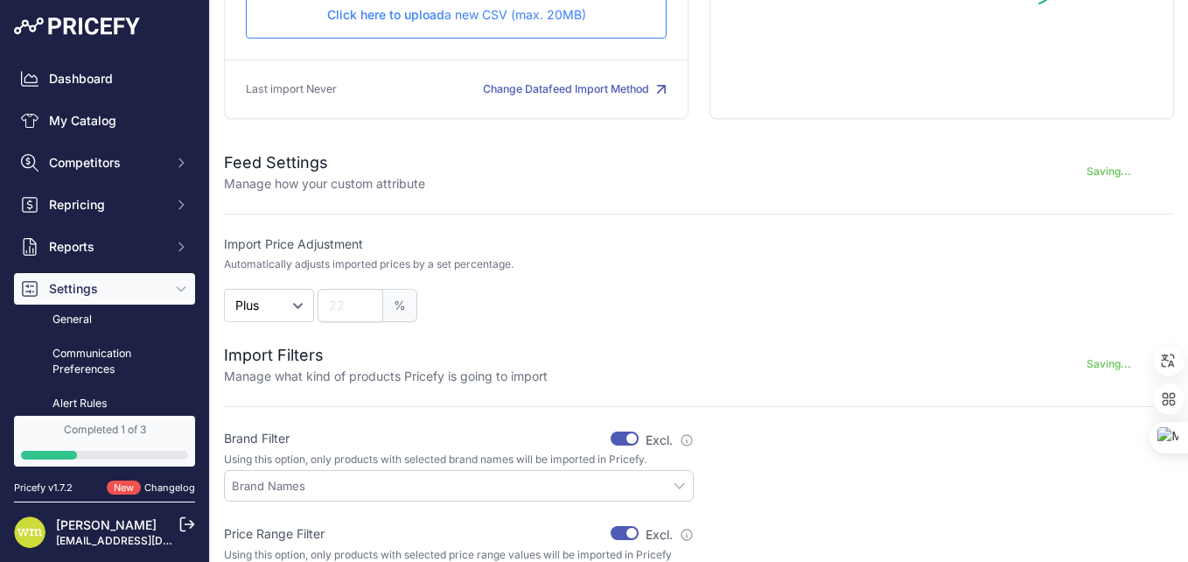
scroll to position [182, 0]
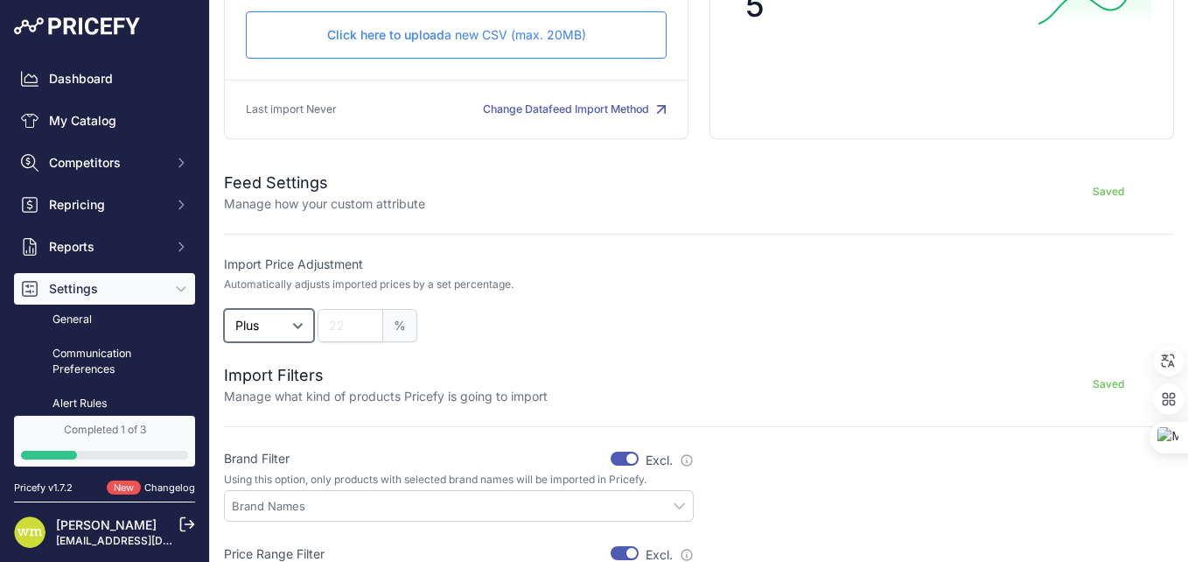
click at [284, 329] on select "Plus Minus" at bounding box center [269, 325] width 90 height 33
click at [362, 363] on h2 "Import Filters" at bounding box center [386, 375] width 324 height 25
click at [363, 324] on input "0.01" at bounding box center [351, 325] width 66 height 33
type input "0.02"
click at [365, 320] on input "0.02" at bounding box center [351, 325] width 66 height 33
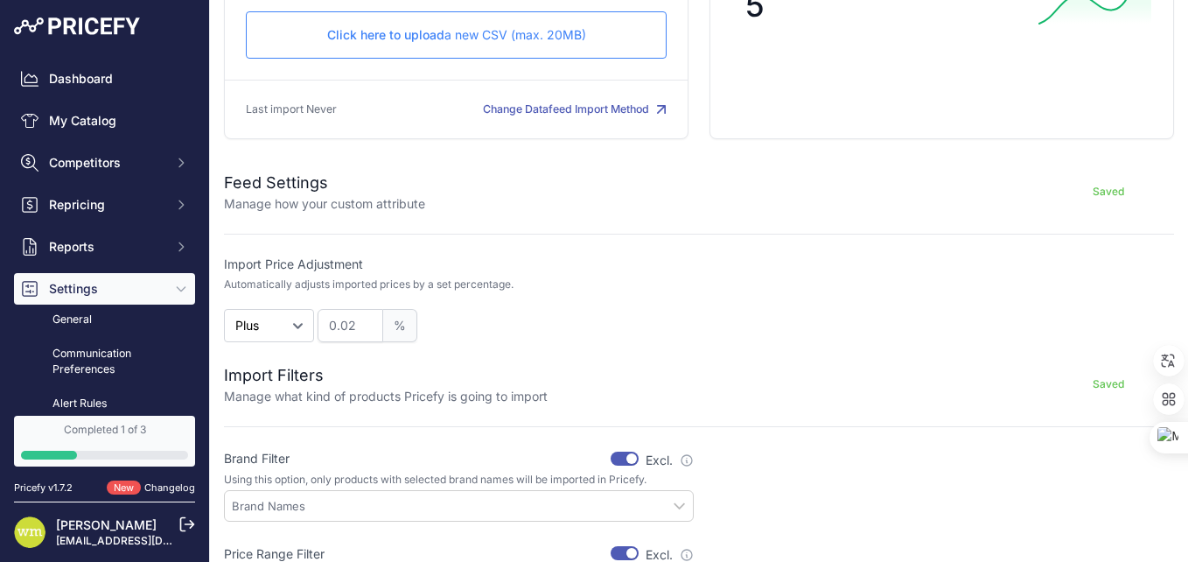
click at [437, 373] on h2 "Import Filters" at bounding box center [386, 375] width 324 height 25
click at [473, 39] on p "Click here to upload a new CSV (max. 20MB)" at bounding box center [456, 35] width 391 height 18
click at [494, 39] on p "Click here to upload a new CSV (max. 20MB)" at bounding box center [456, 35] width 391 height 18
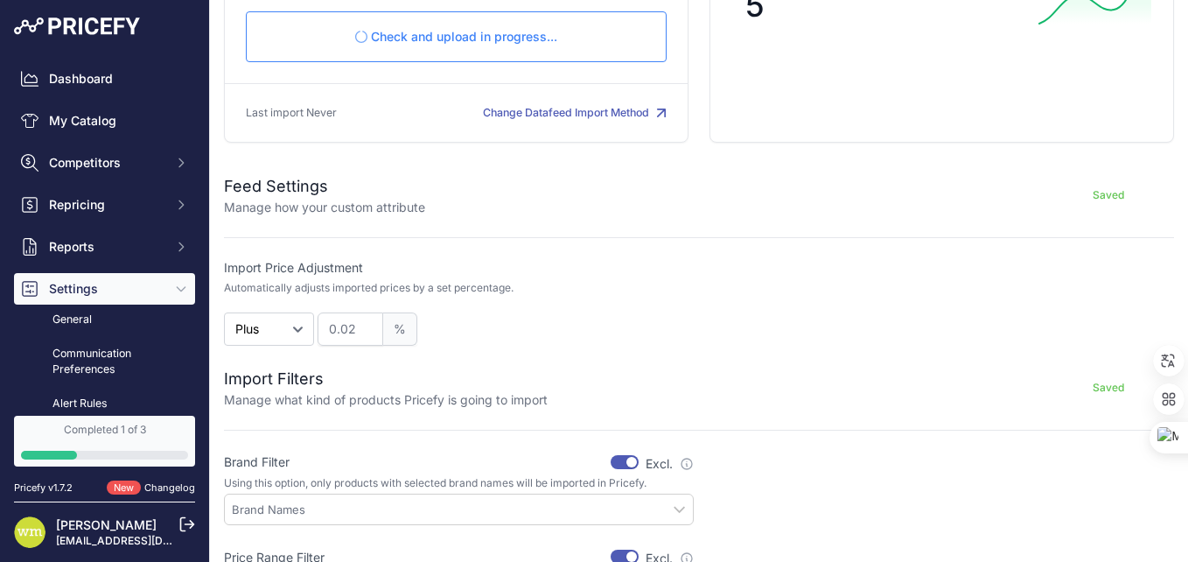
scroll to position [221, 0]
